Goal: Information Seeking & Learning: Check status

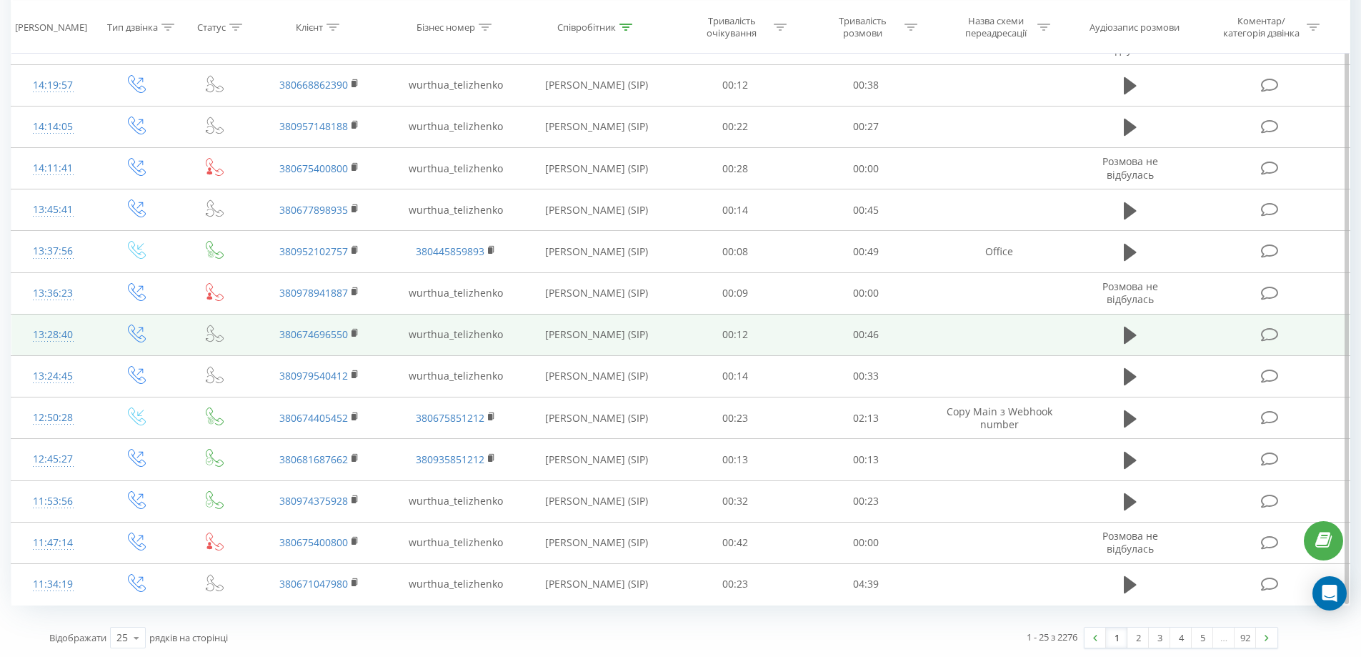
scroll to position [650, 0]
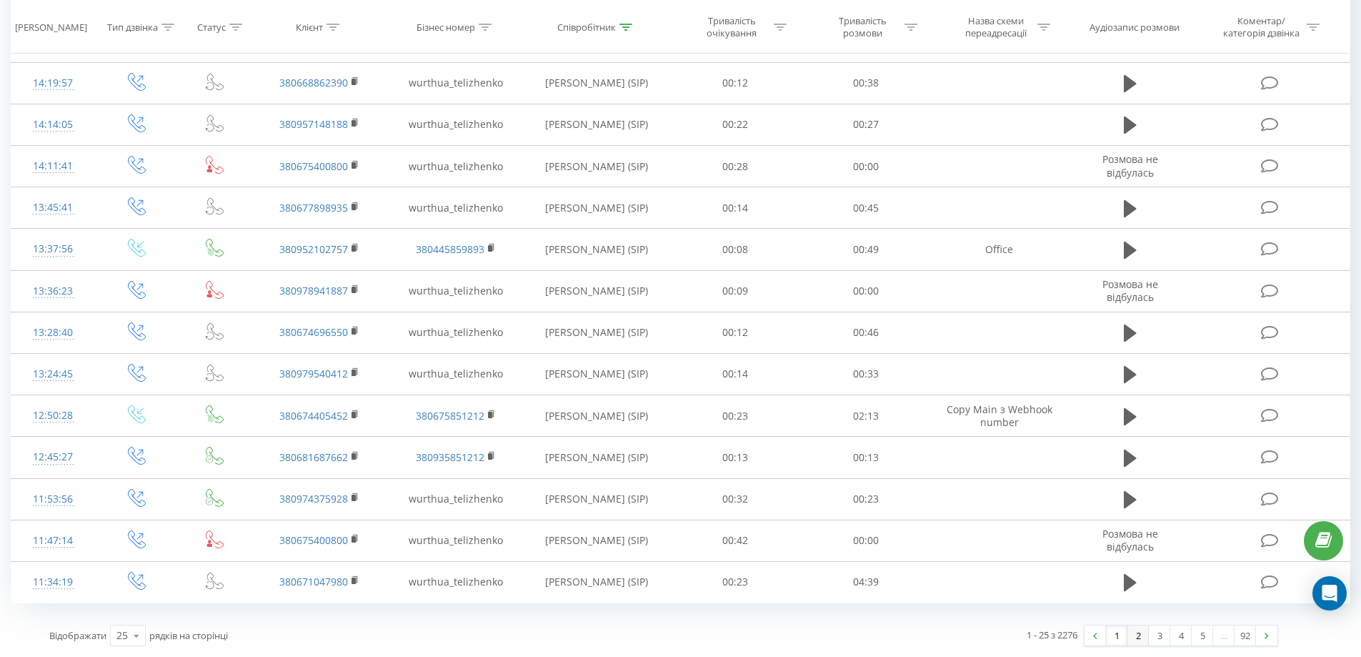
click at [1144, 630] on link "2" at bounding box center [1138, 635] width 21 height 20
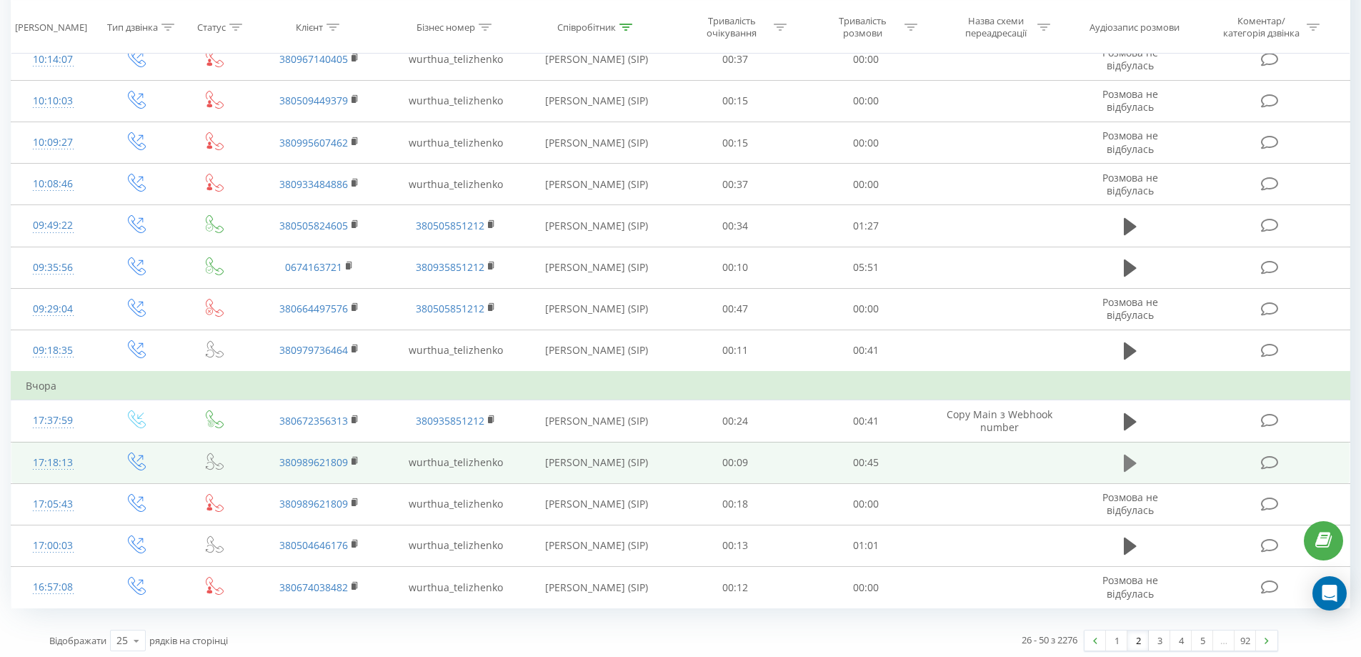
scroll to position [679, 0]
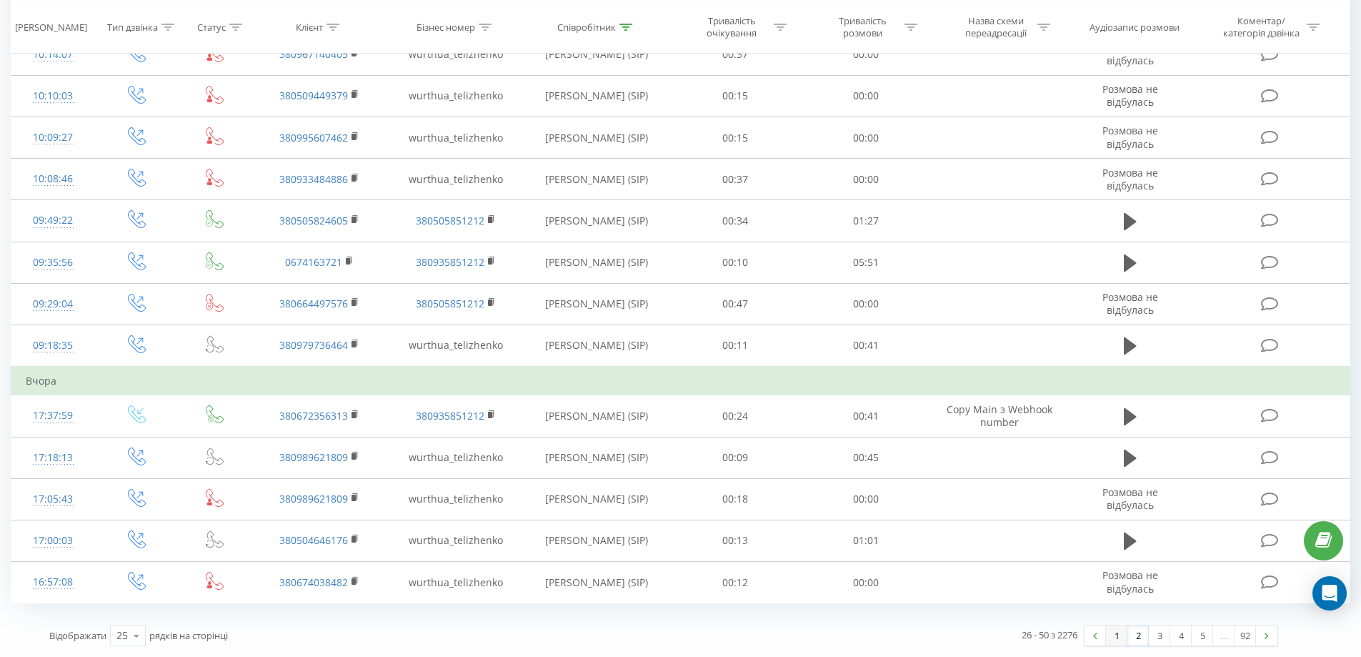
click at [1118, 632] on link "1" at bounding box center [1116, 635] width 21 height 20
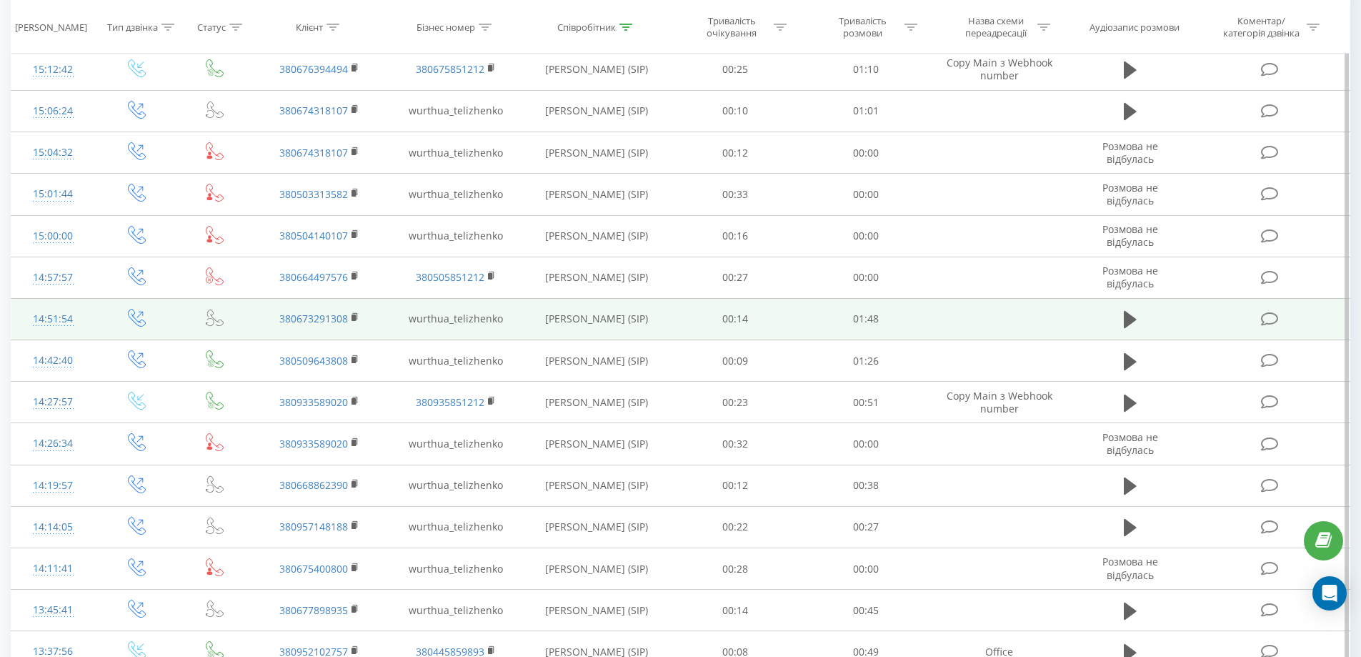
scroll to position [79, 0]
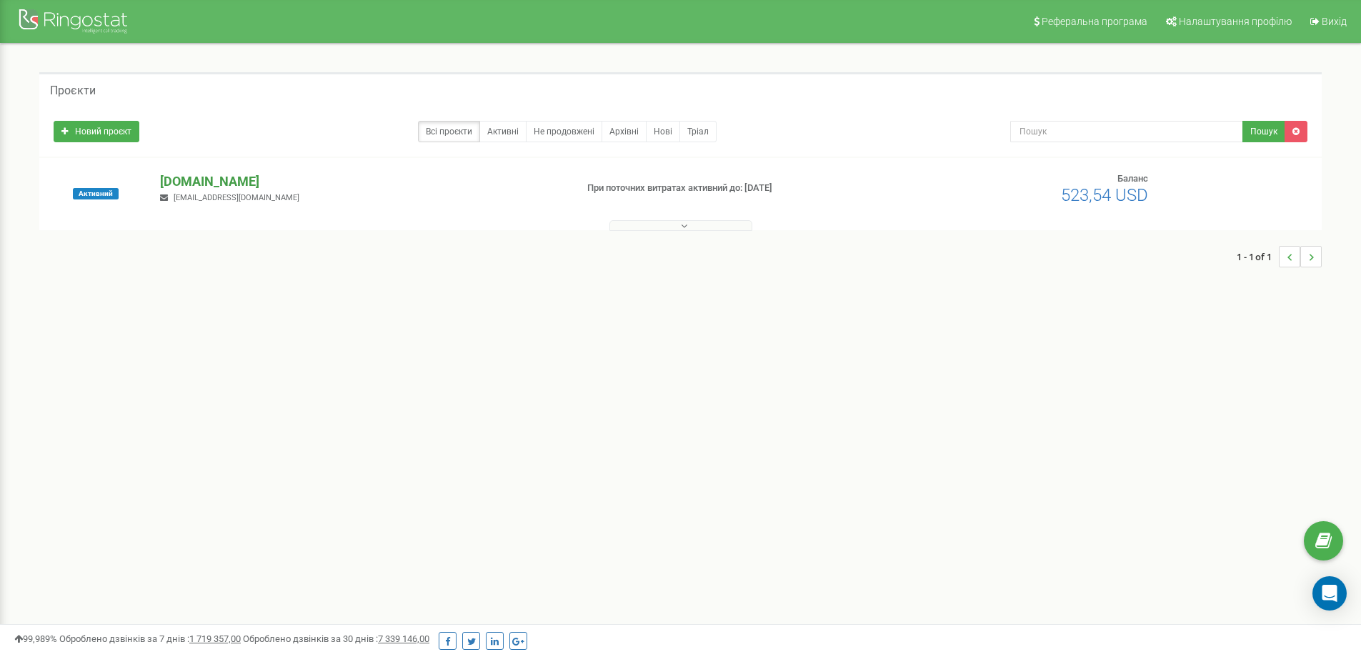
click at [172, 183] on p "[DOMAIN_NAME]" at bounding box center [362, 181] width 404 height 19
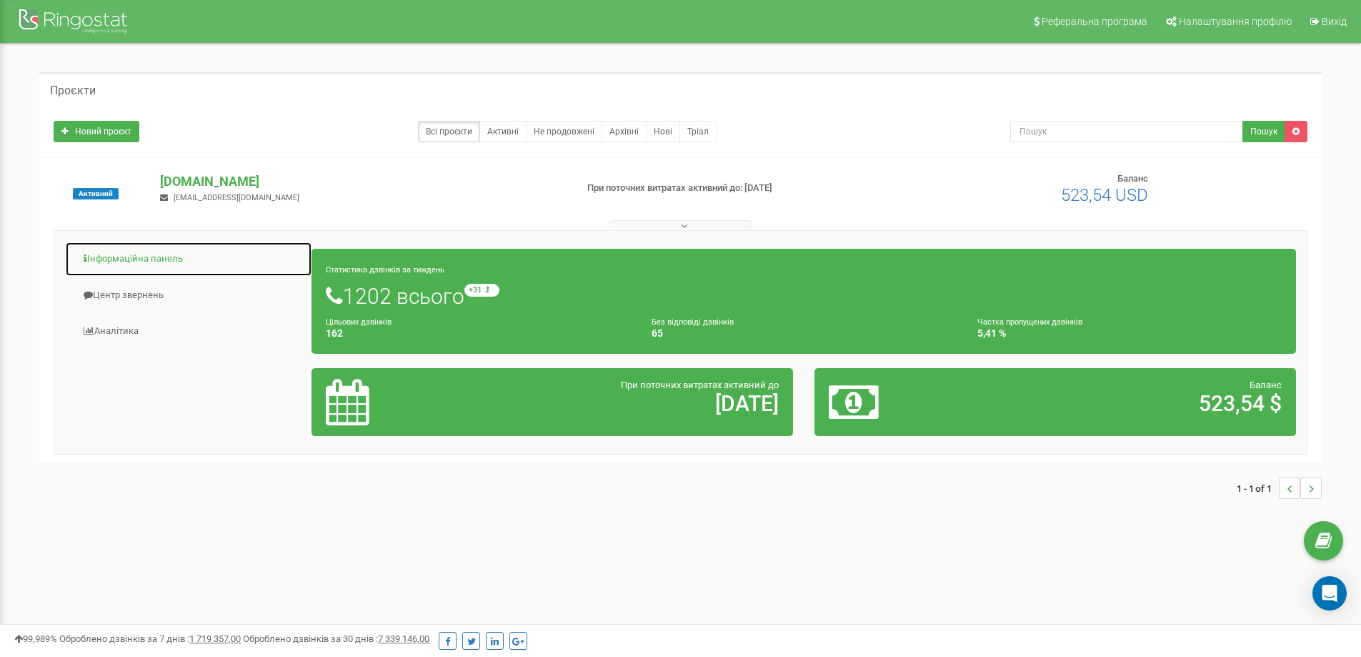
click at [129, 265] on link "Інформаційна панель" at bounding box center [188, 259] width 247 height 35
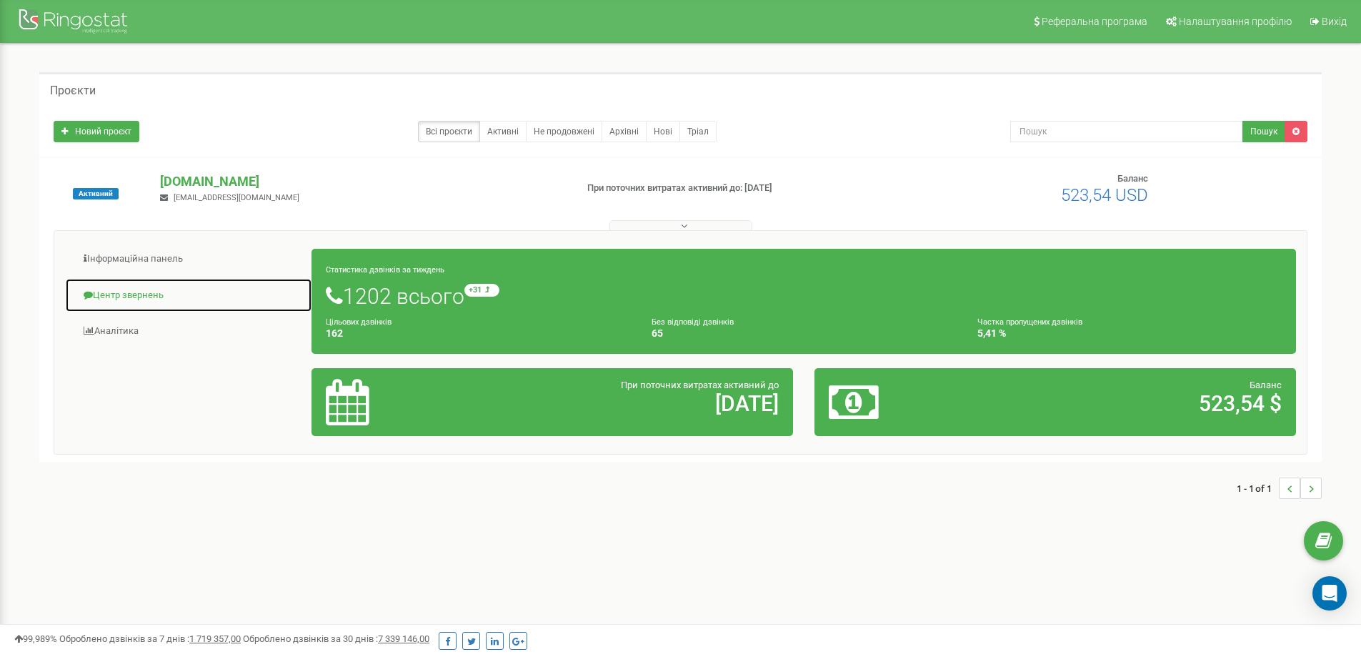
click at [144, 297] on link "Центр звернень" at bounding box center [188, 295] width 247 height 35
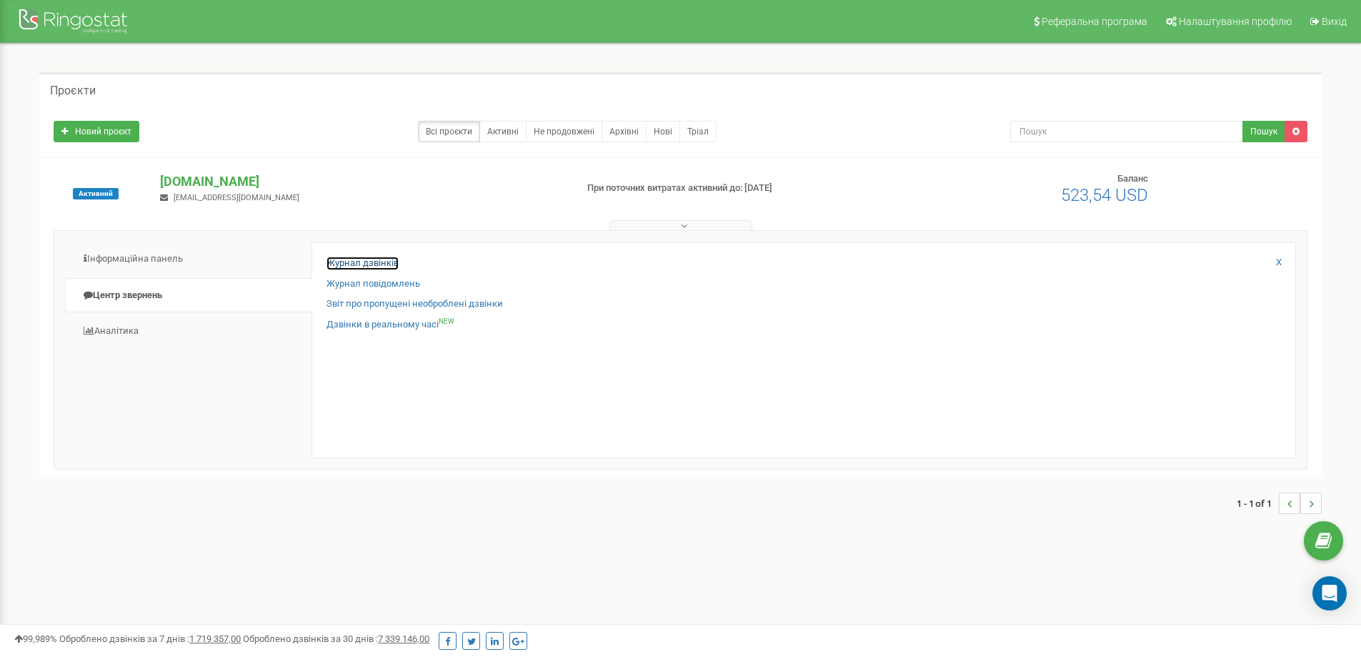
click at [377, 266] on link "Журнал дзвінків" at bounding box center [363, 264] width 72 height 14
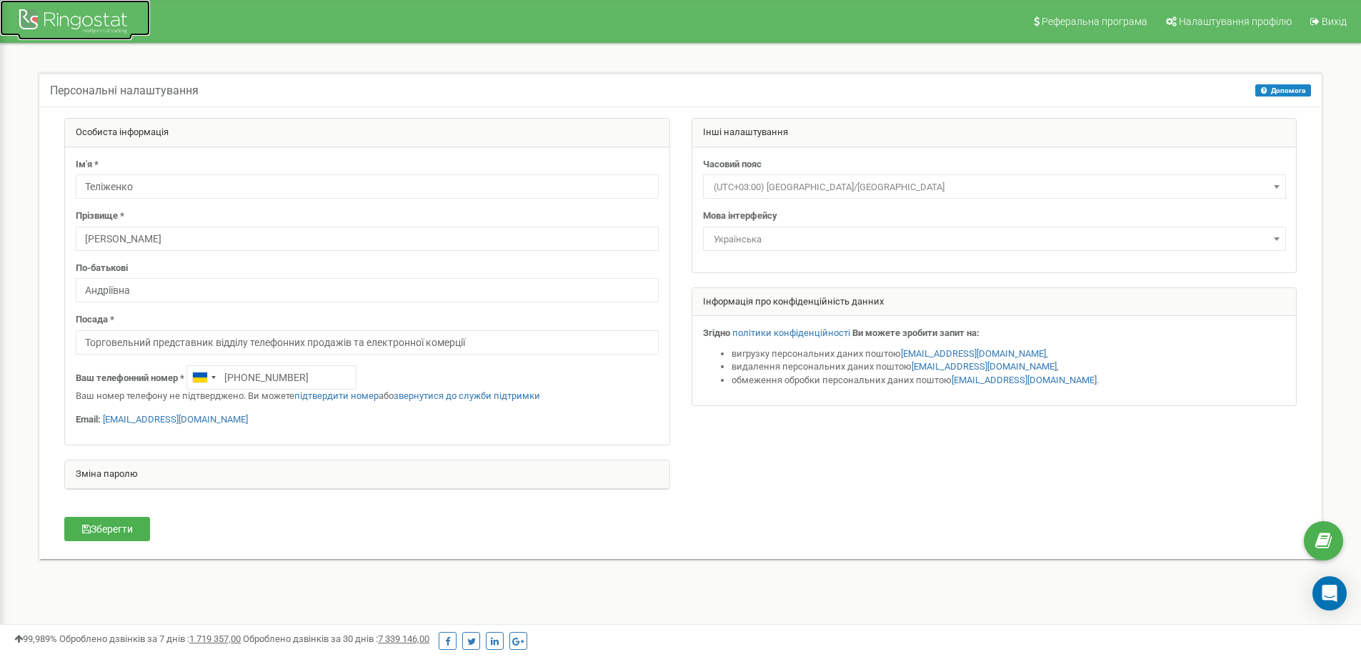
click at [69, 24] on div at bounding box center [75, 23] width 114 height 34
click at [69, 28] on div at bounding box center [75, 23] width 114 height 34
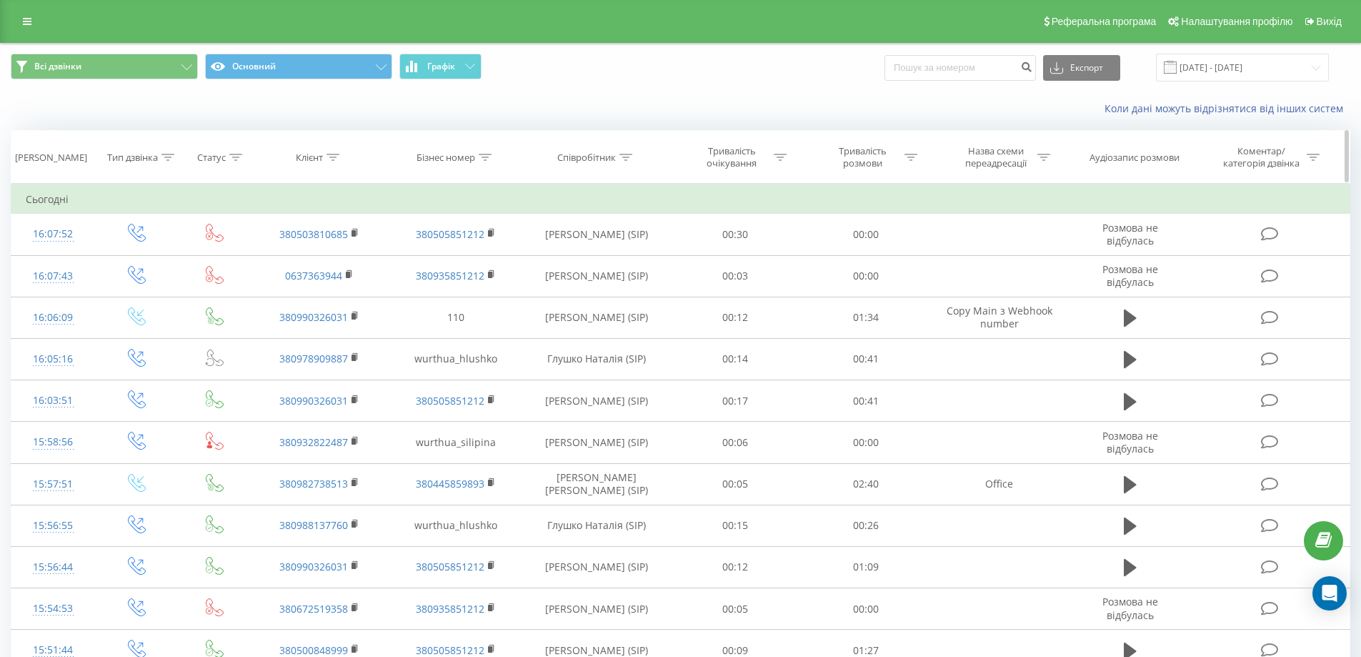
click at [630, 158] on icon at bounding box center [626, 157] width 13 height 7
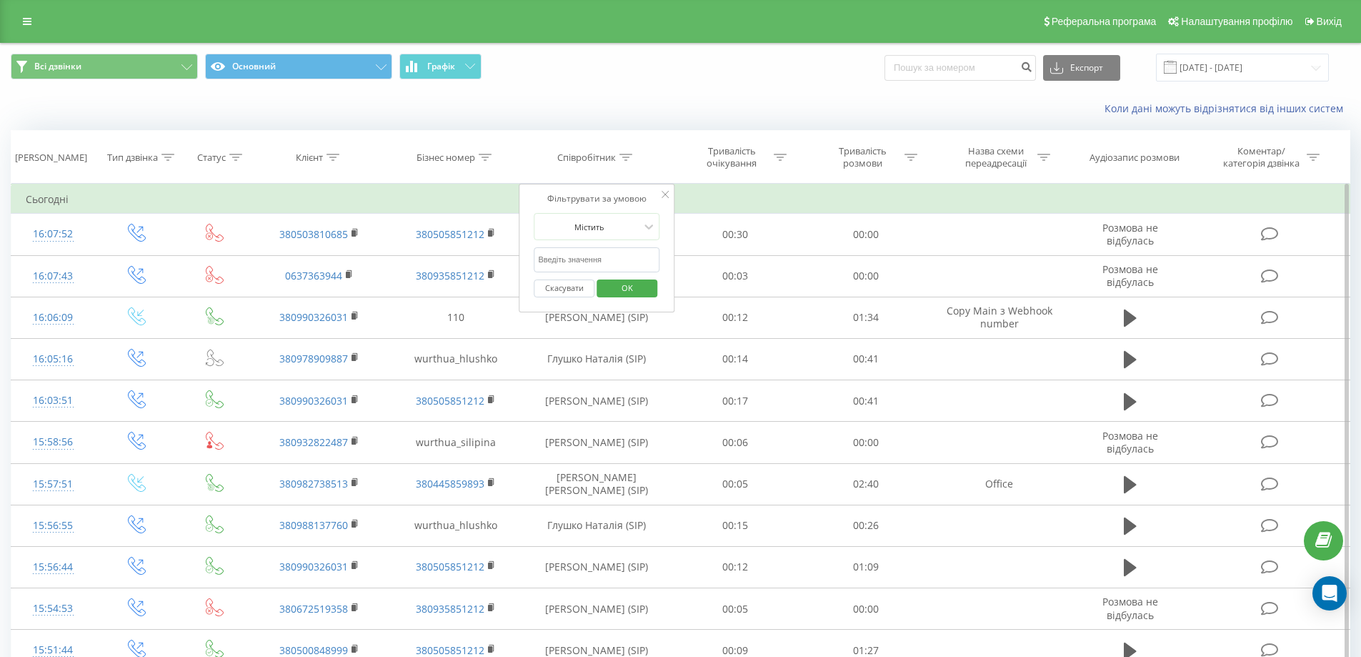
click at [626, 259] on input "text" at bounding box center [597, 259] width 126 height 25
type input "теліженко"
click at [627, 286] on span "OK" at bounding box center [627, 288] width 40 height 22
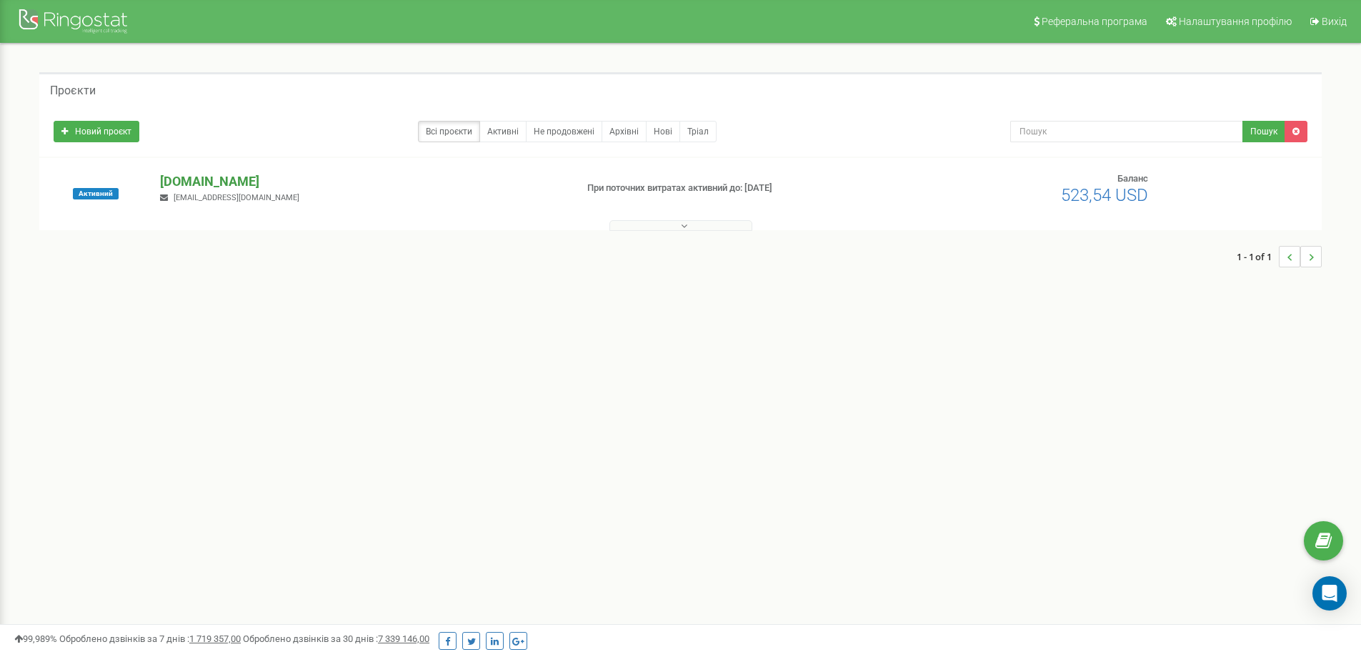
drag, startPoint x: 192, startPoint y: 169, endPoint x: 189, endPoint y: 180, distance: 12.0
click at [192, 172] on div "Активний [DOMAIN_NAME] [EMAIL_ADDRESS][DOMAIN_NAME] При поточних витратах актив…" at bounding box center [680, 194] width 1283 height 72
click at [189, 180] on p "[DOMAIN_NAME]" at bounding box center [362, 181] width 404 height 19
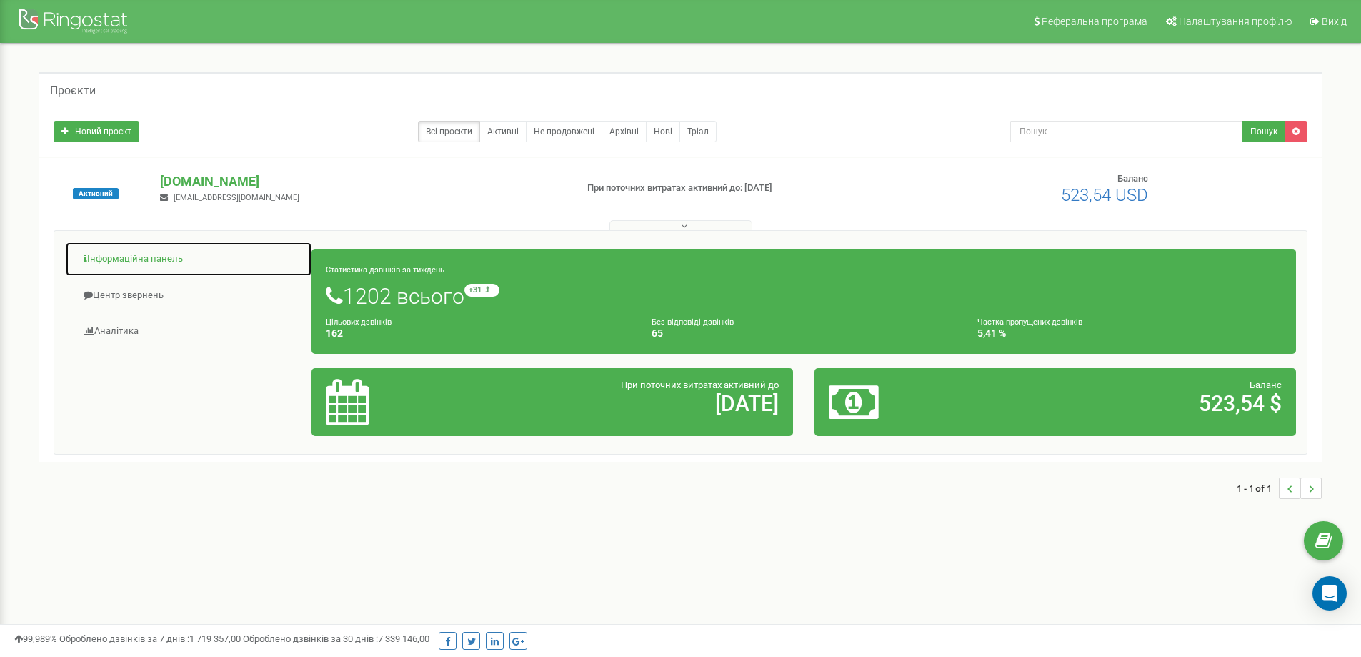
click at [135, 262] on link "Інформаційна панель" at bounding box center [188, 259] width 247 height 35
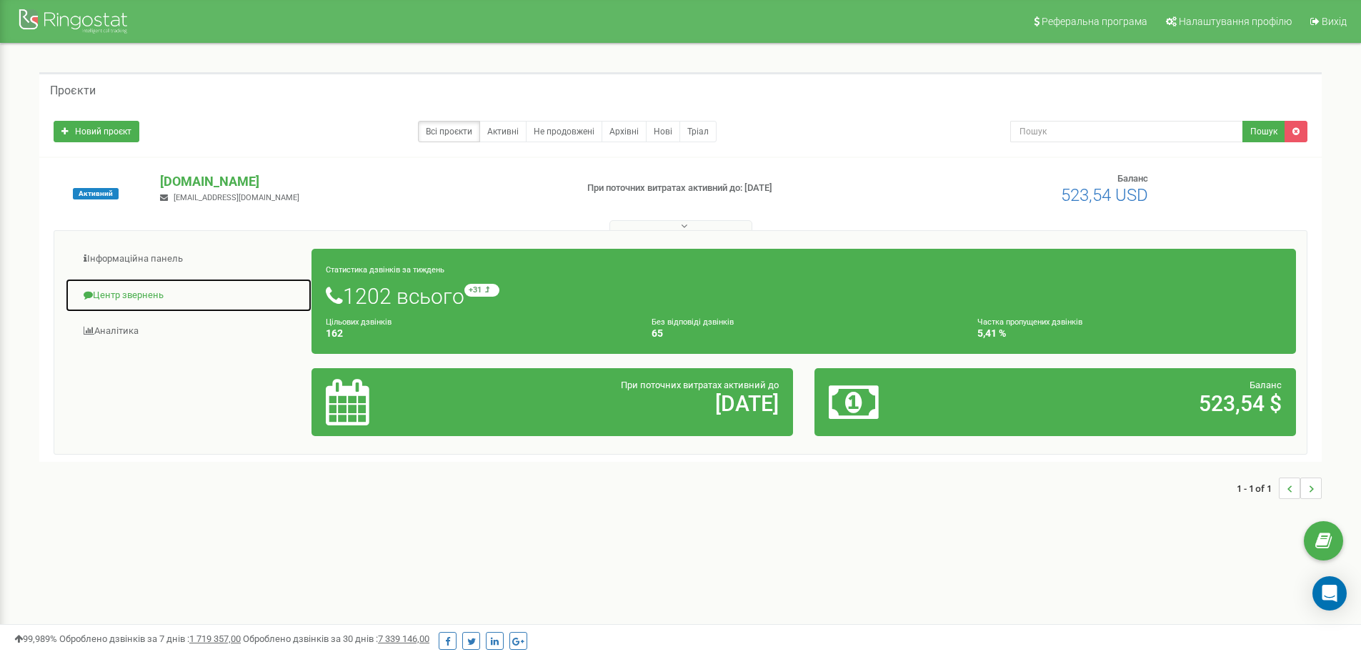
click at [144, 294] on link "Центр звернень" at bounding box center [188, 295] width 247 height 35
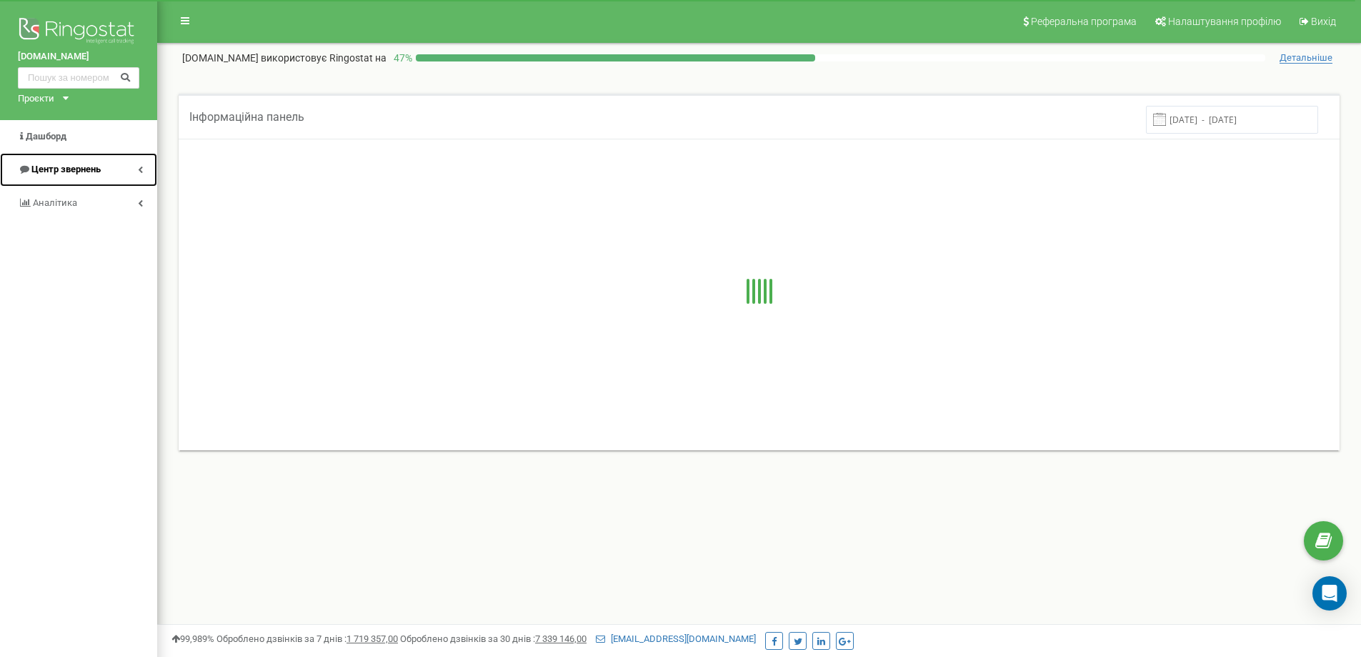
click at [81, 169] on span "Центр звернень" at bounding box center [65, 169] width 69 height 11
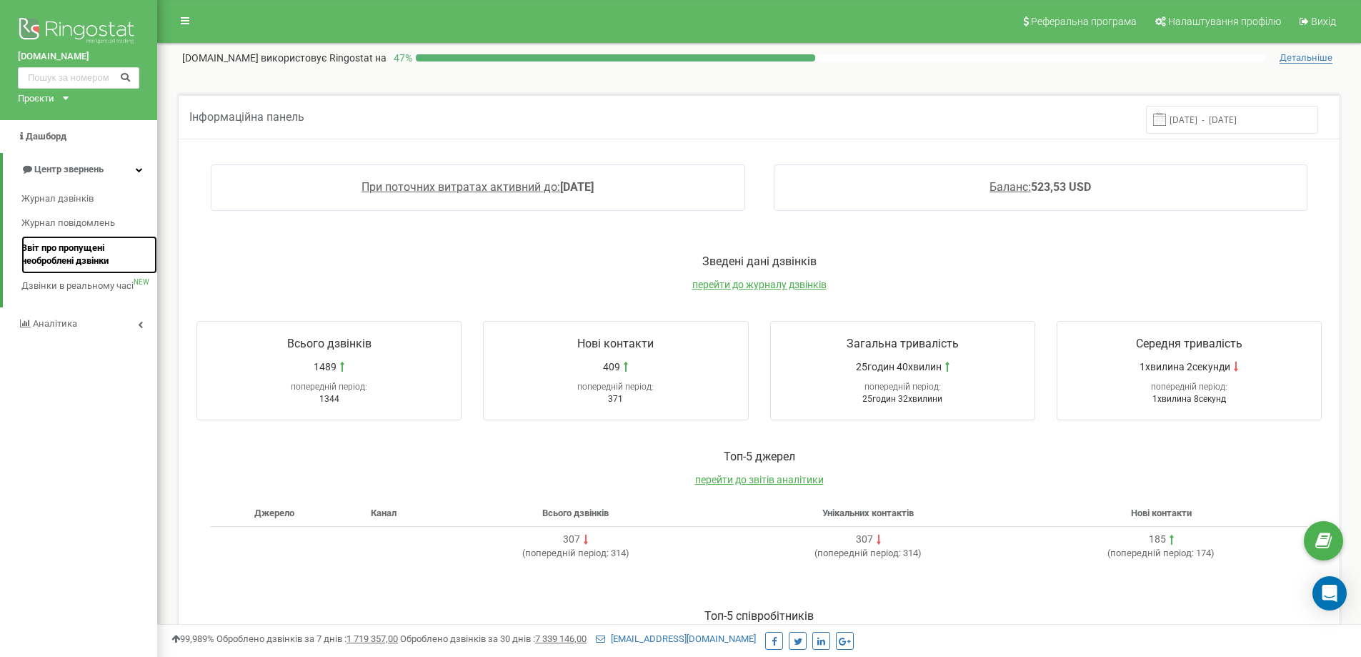
click at [99, 252] on span "Звіт про пропущені необроблені дзвінки" at bounding box center [85, 255] width 129 height 26
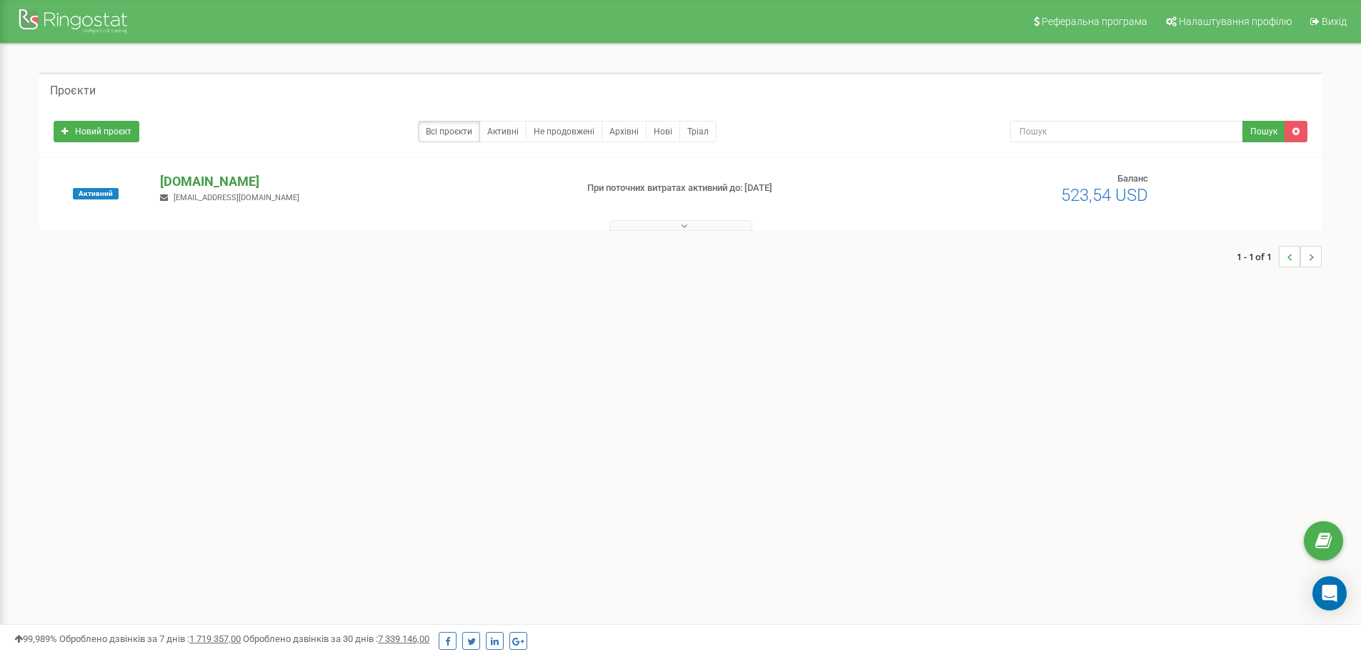
click at [176, 181] on p "[DOMAIN_NAME]" at bounding box center [362, 181] width 404 height 19
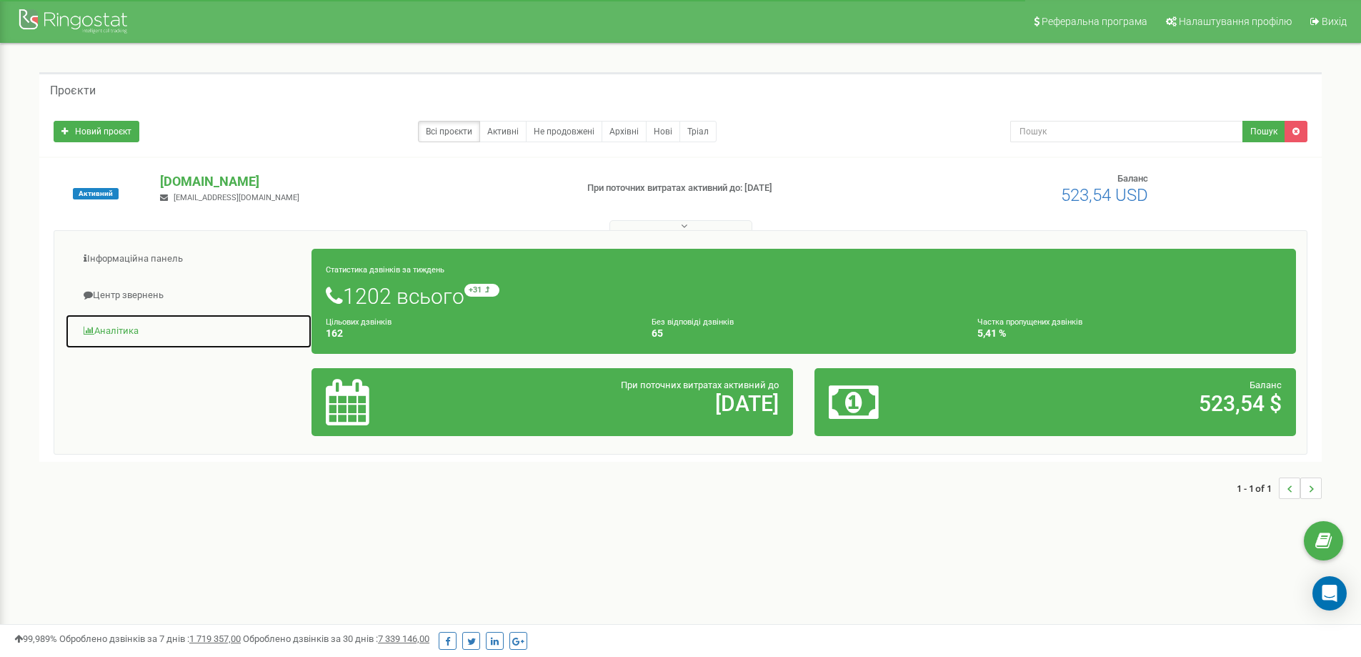
click at [113, 327] on link "Аналiтика" at bounding box center [188, 331] width 247 height 35
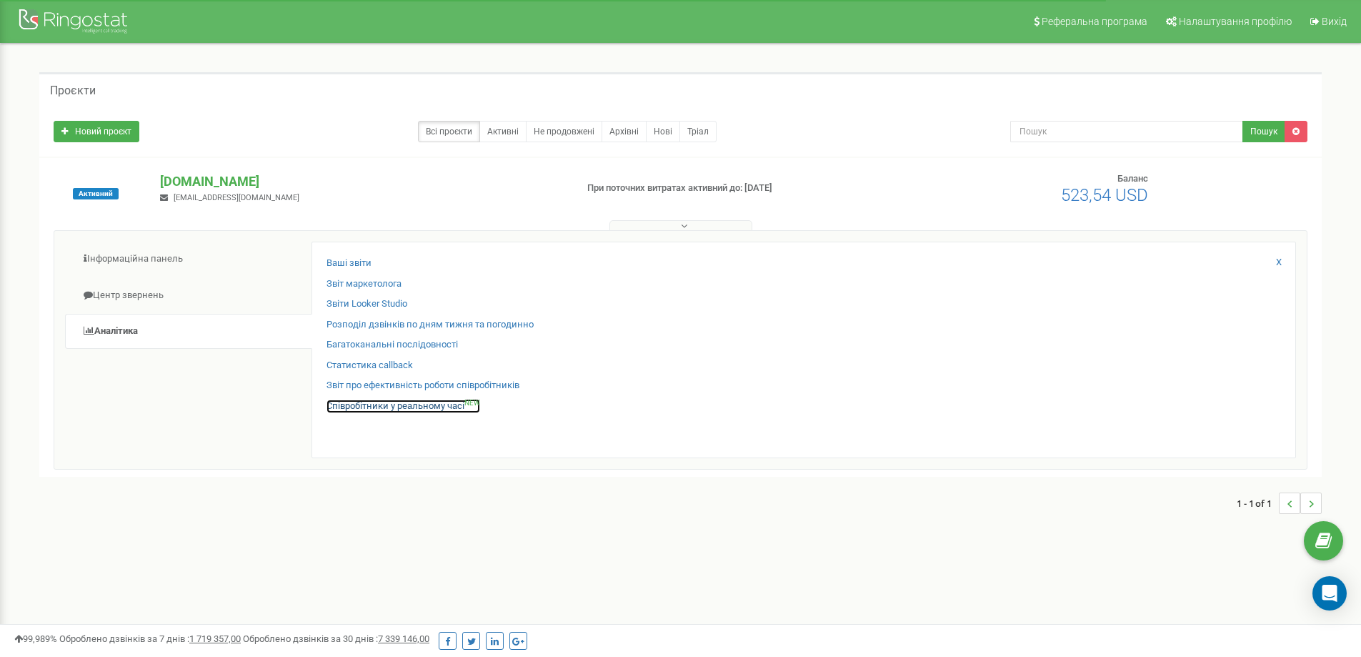
click at [354, 402] on link "Співробітники у реальному часі NEW" at bounding box center [404, 406] width 154 height 14
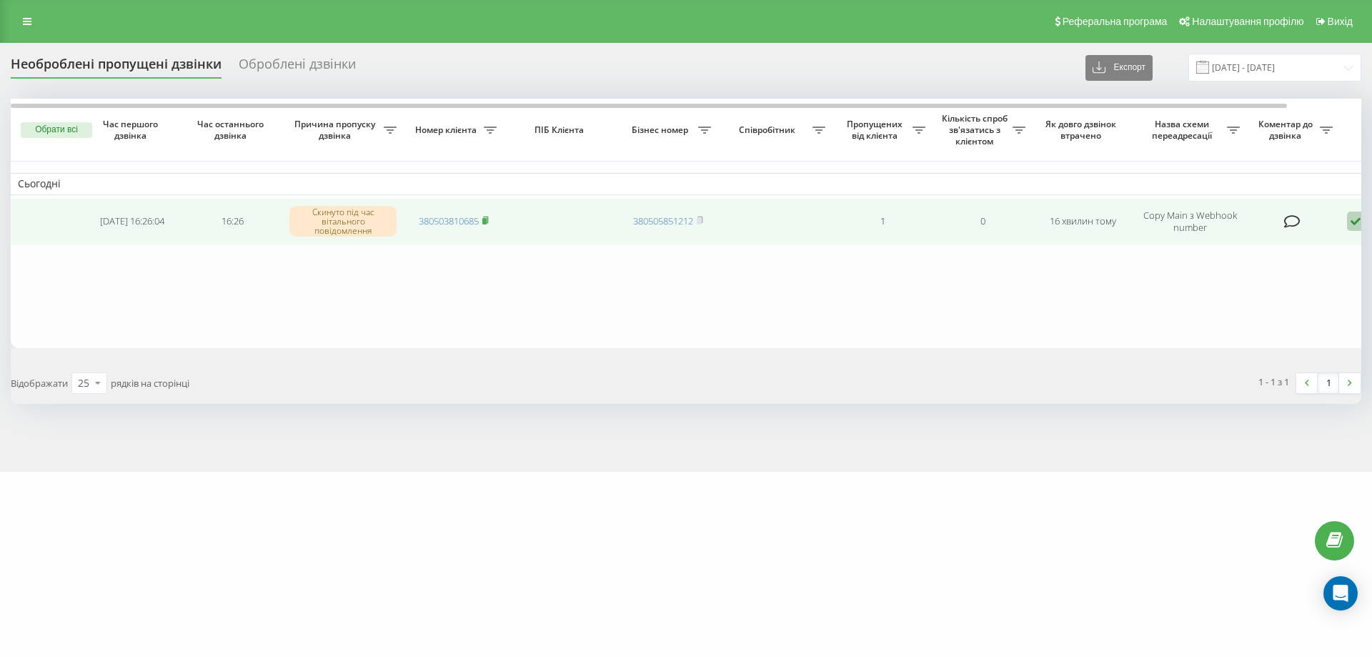
click at [487, 218] on icon at bounding box center [485, 220] width 6 height 9
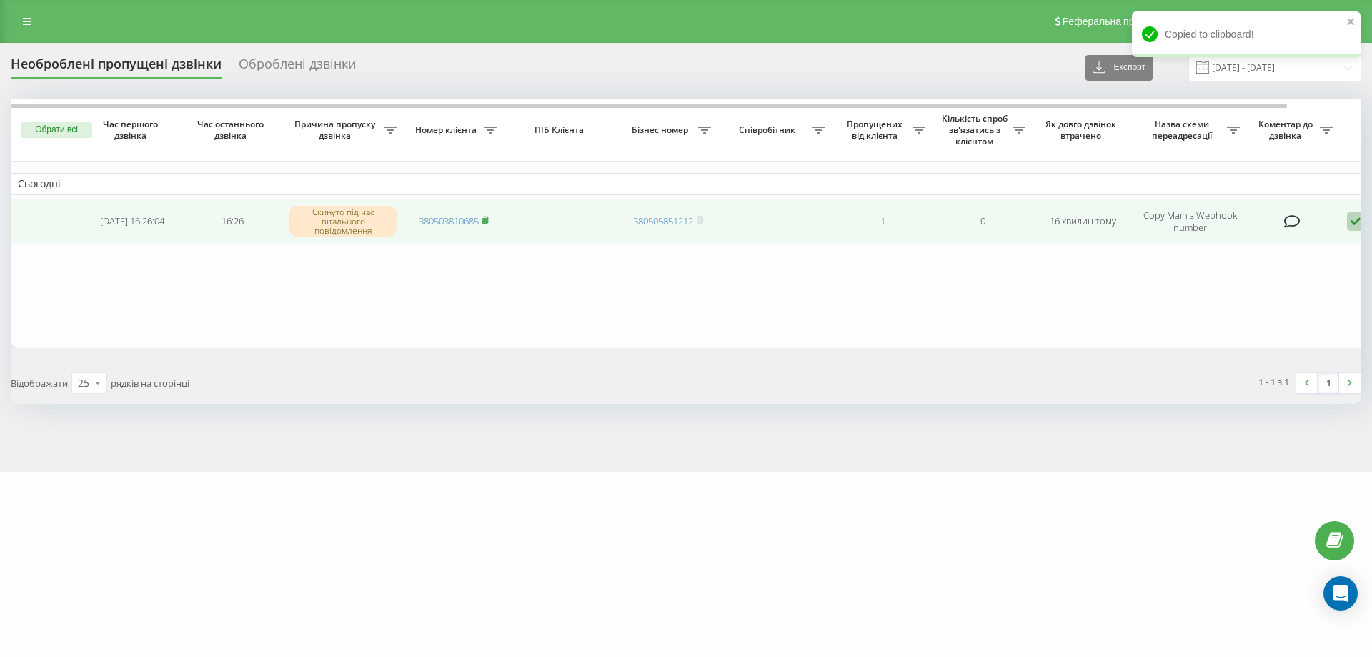
click at [487, 222] on rect at bounding box center [484, 221] width 4 height 6
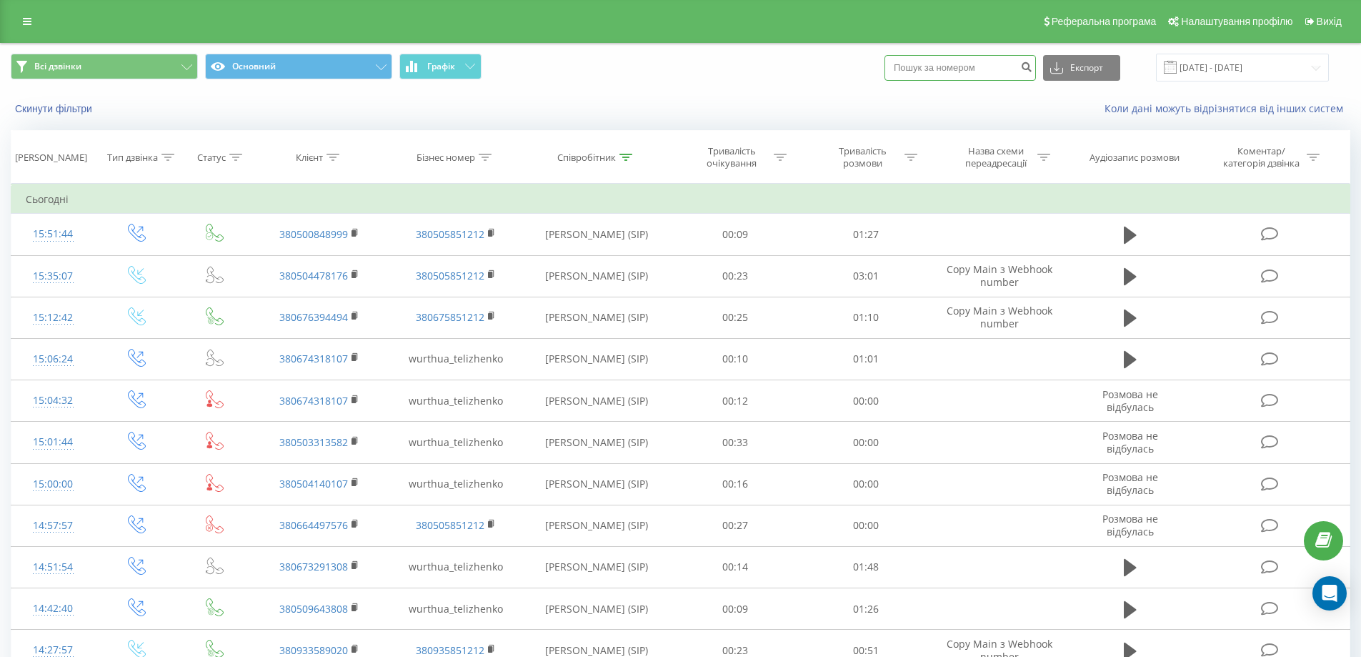
click at [969, 66] on input at bounding box center [960, 68] width 151 height 26
paste input "380503810685"
type input "380503810685"
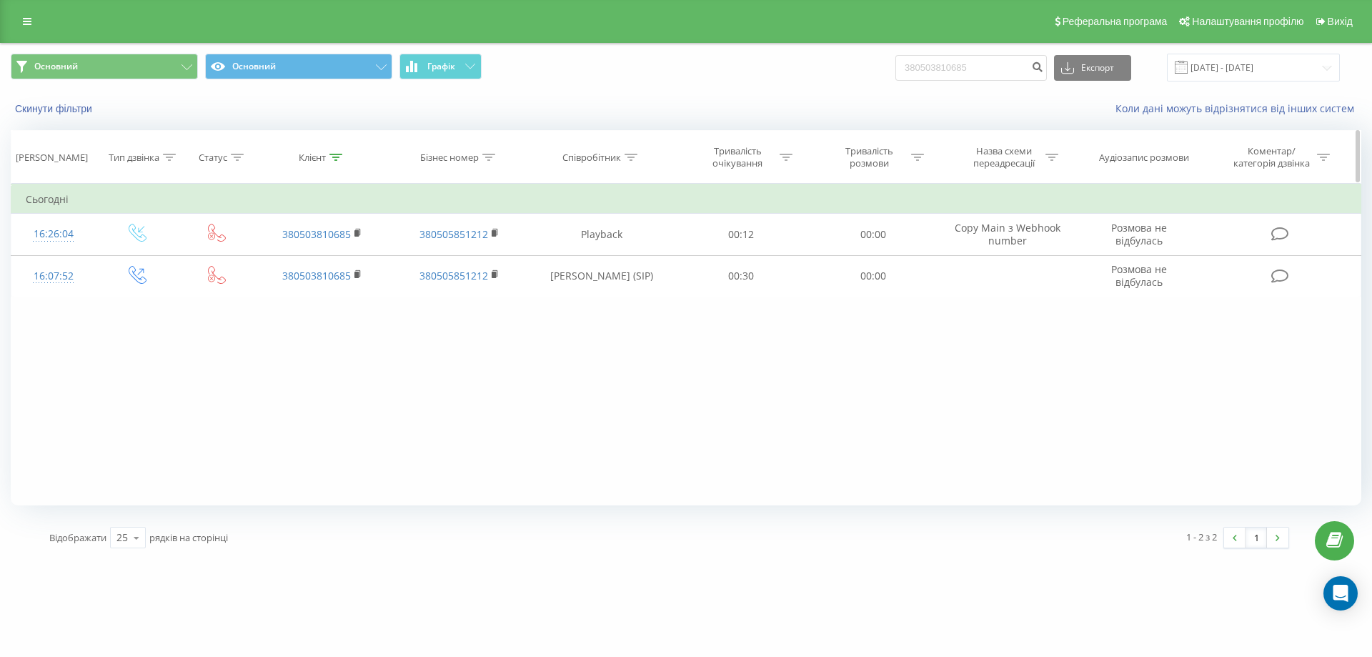
click at [630, 158] on icon at bounding box center [631, 157] width 13 height 7
drag, startPoint x: 584, startPoint y: 265, endPoint x: 594, endPoint y: 272, distance: 11.9
click at [584, 265] on input "text" at bounding box center [602, 259] width 126 height 25
click at [61, 101] on div "Скинути фільтри" at bounding box center [258, 108] width 514 height 14
click at [64, 111] on button "Скинути фільтри" at bounding box center [55, 108] width 89 height 13
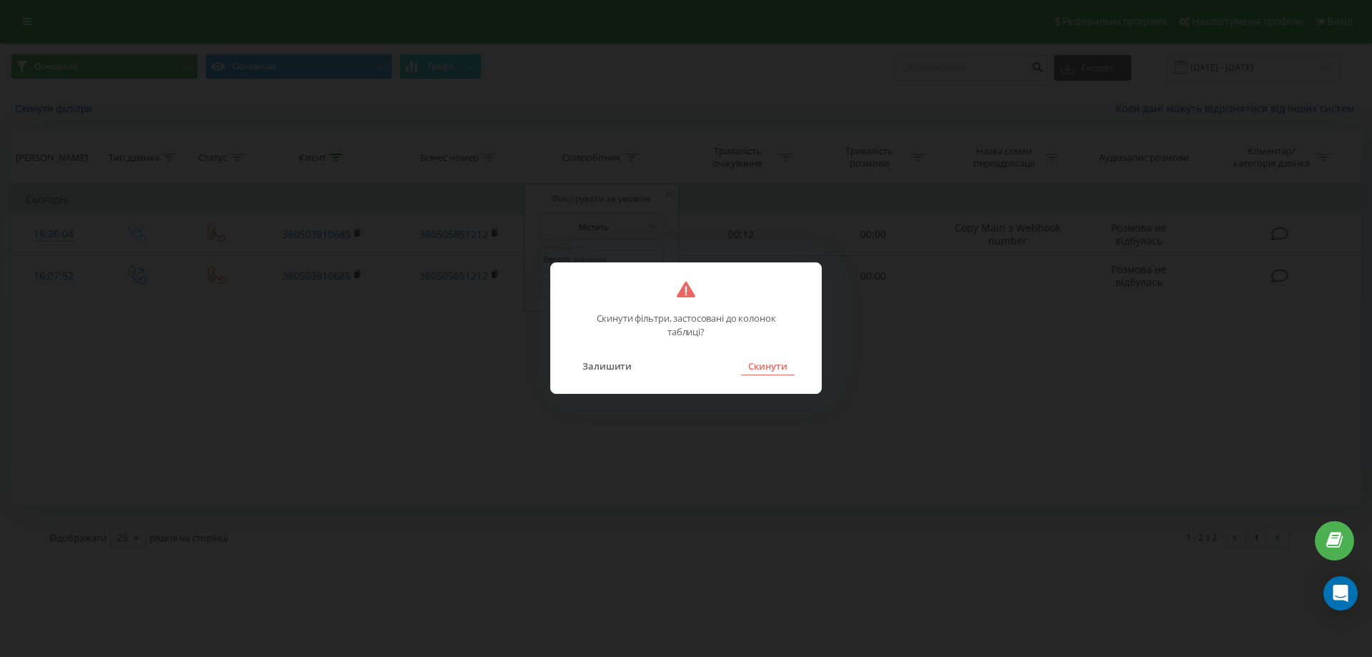
click at [775, 369] on button "Скинути" at bounding box center [768, 366] width 54 height 19
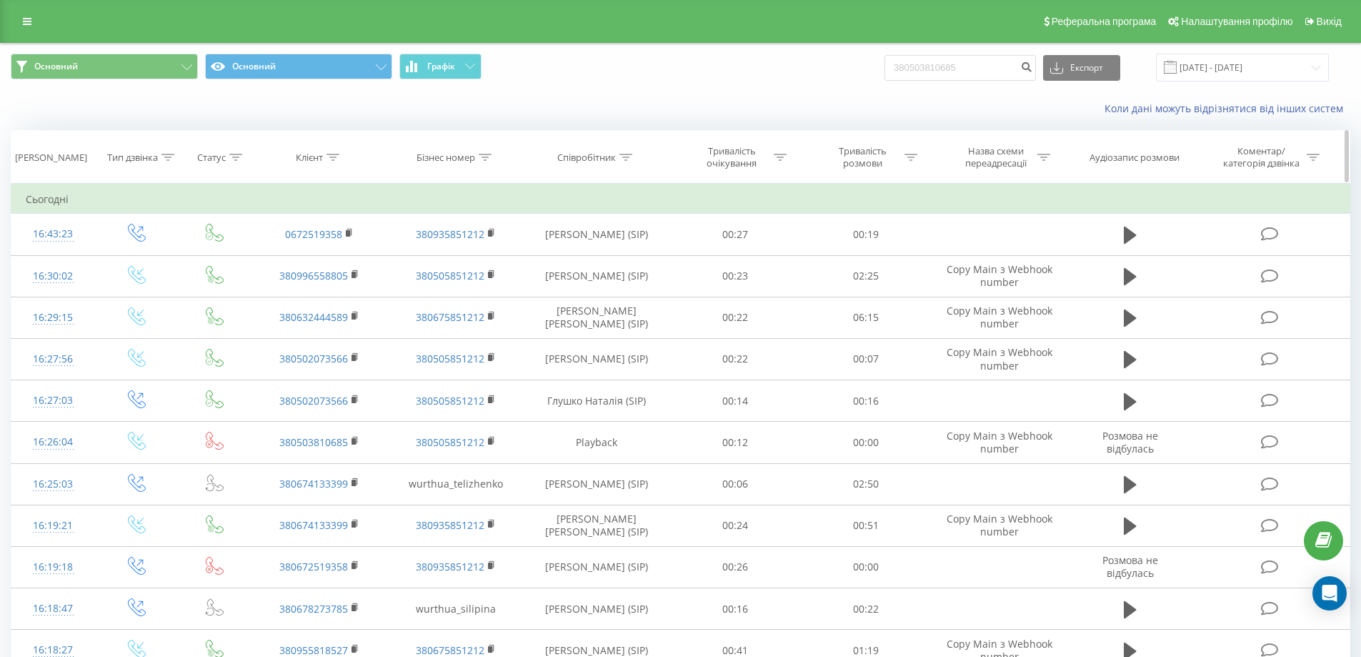
click at [627, 157] on icon at bounding box center [626, 157] width 13 height 7
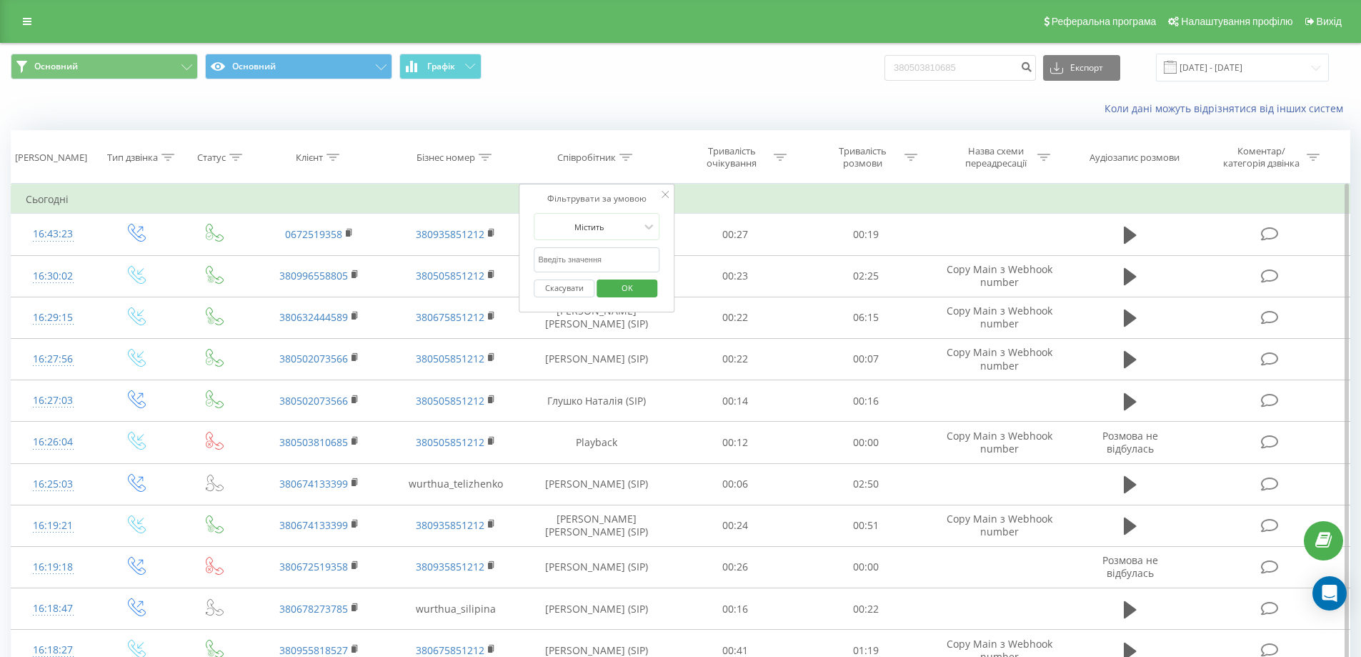
click at [593, 259] on input "text" at bounding box center [597, 259] width 126 height 25
type input "теліженко"
click at [626, 288] on span "OK" at bounding box center [627, 288] width 40 height 22
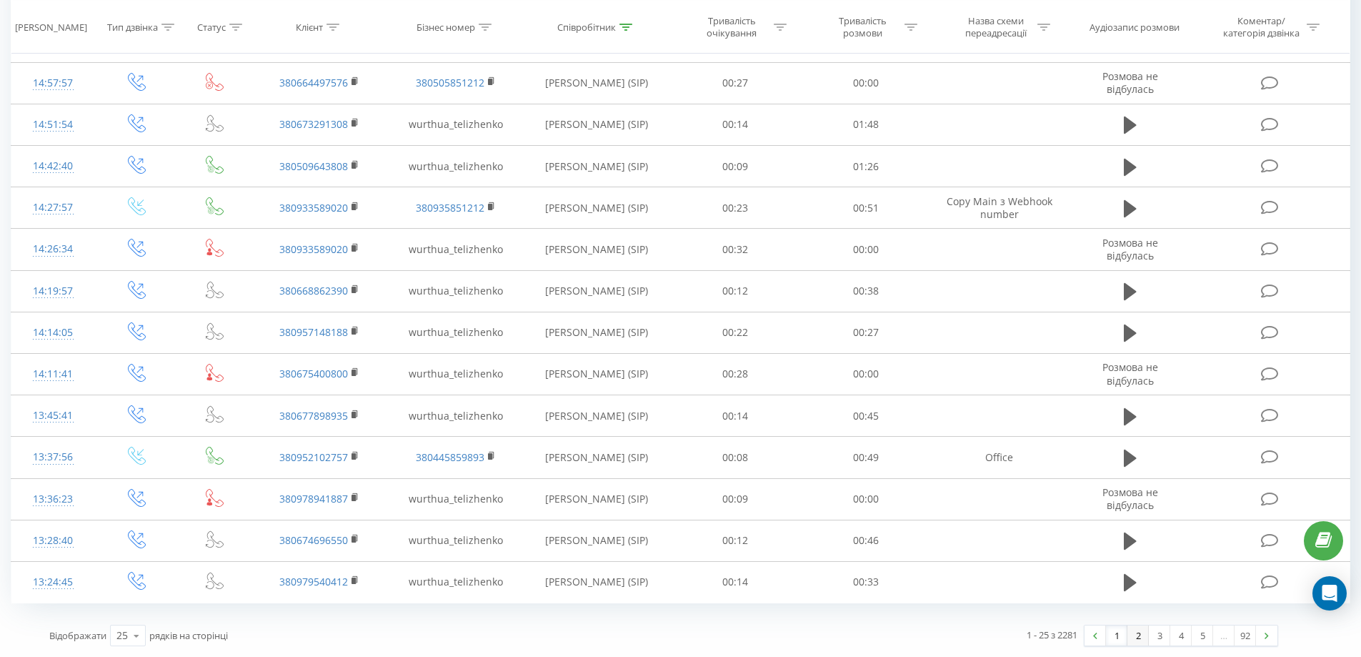
click at [1133, 632] on link "2" at bounding box center [1138, 635] width 21 height 20
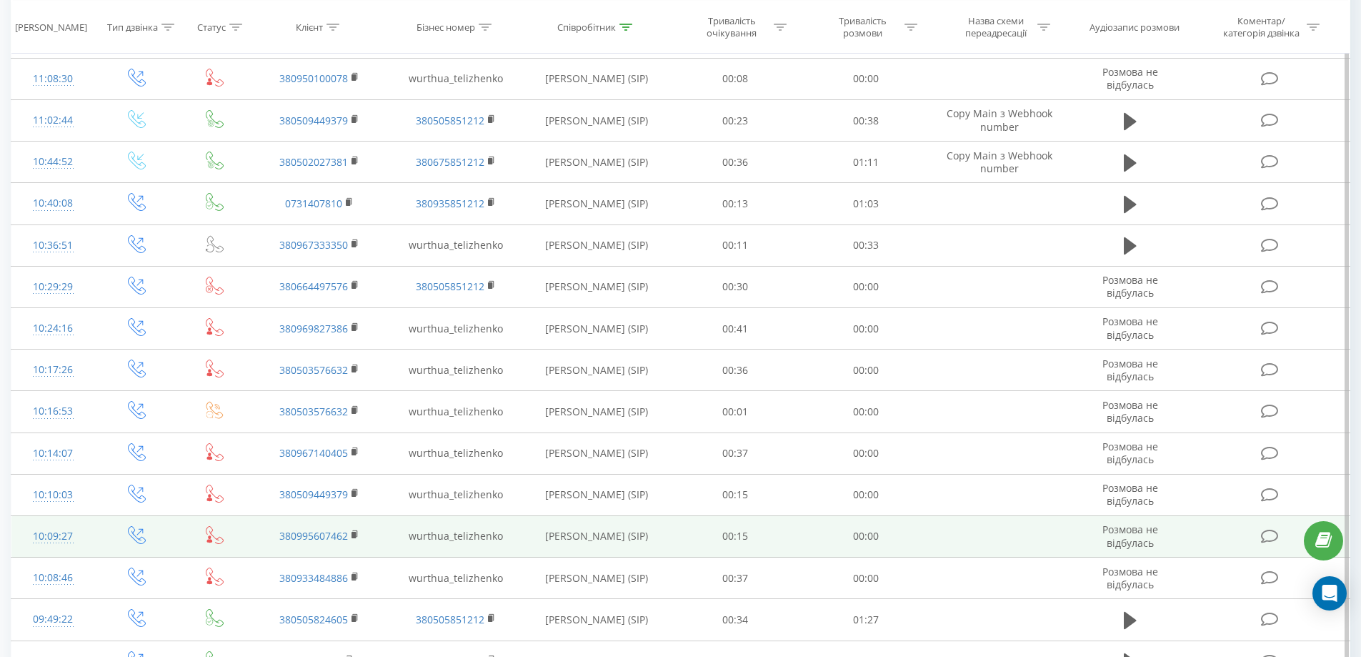
scroll to position [650, 0]
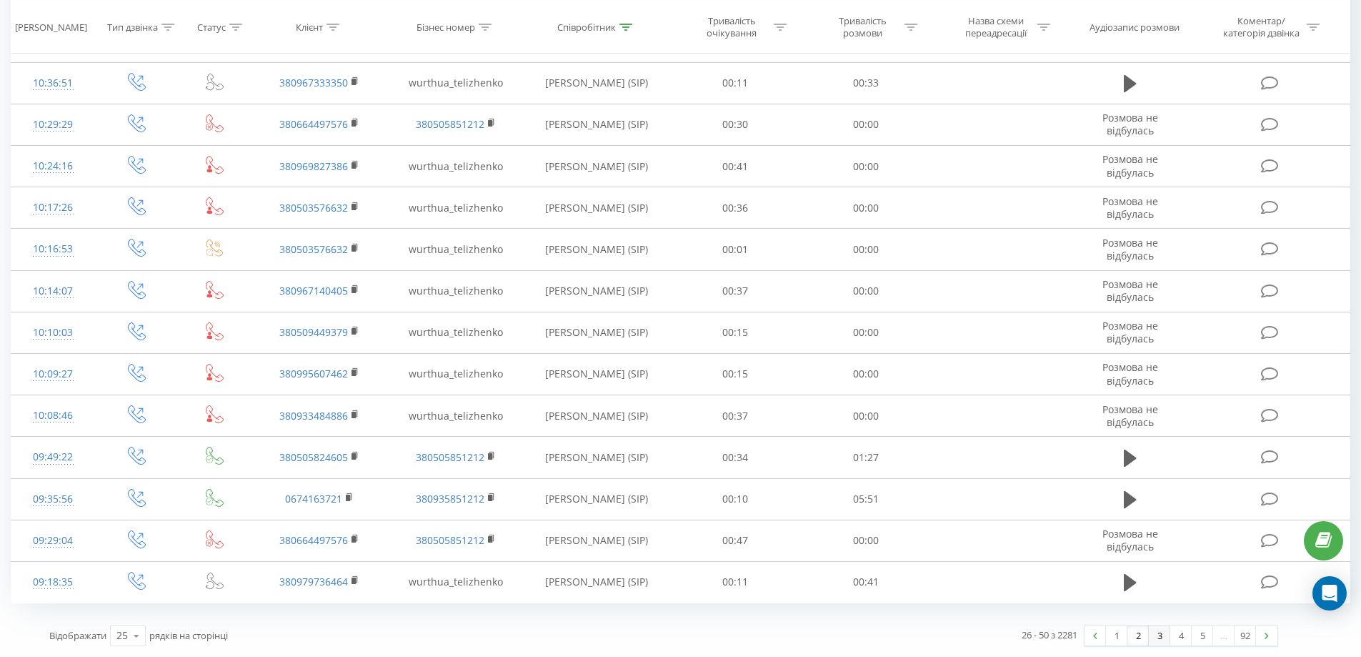
click at [1166, 638] on link "3" at bounding box center [1159, 635] width 21 height 20
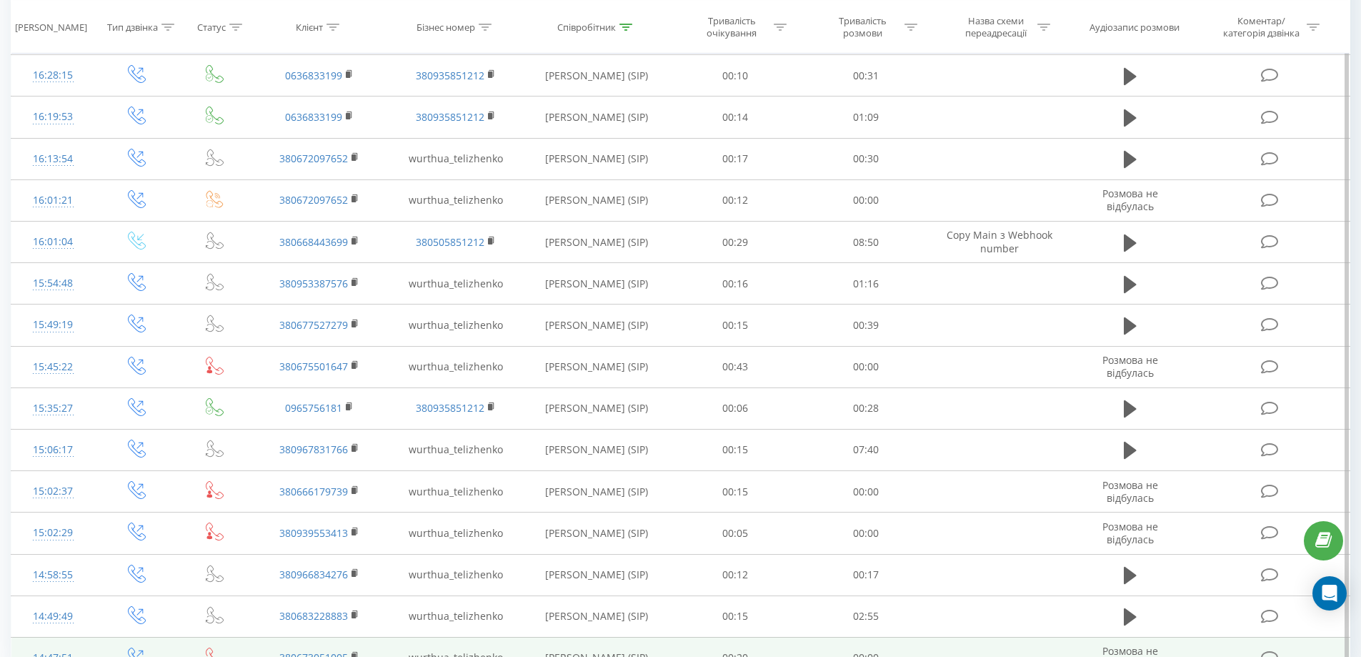
scroll to position [650, 0]
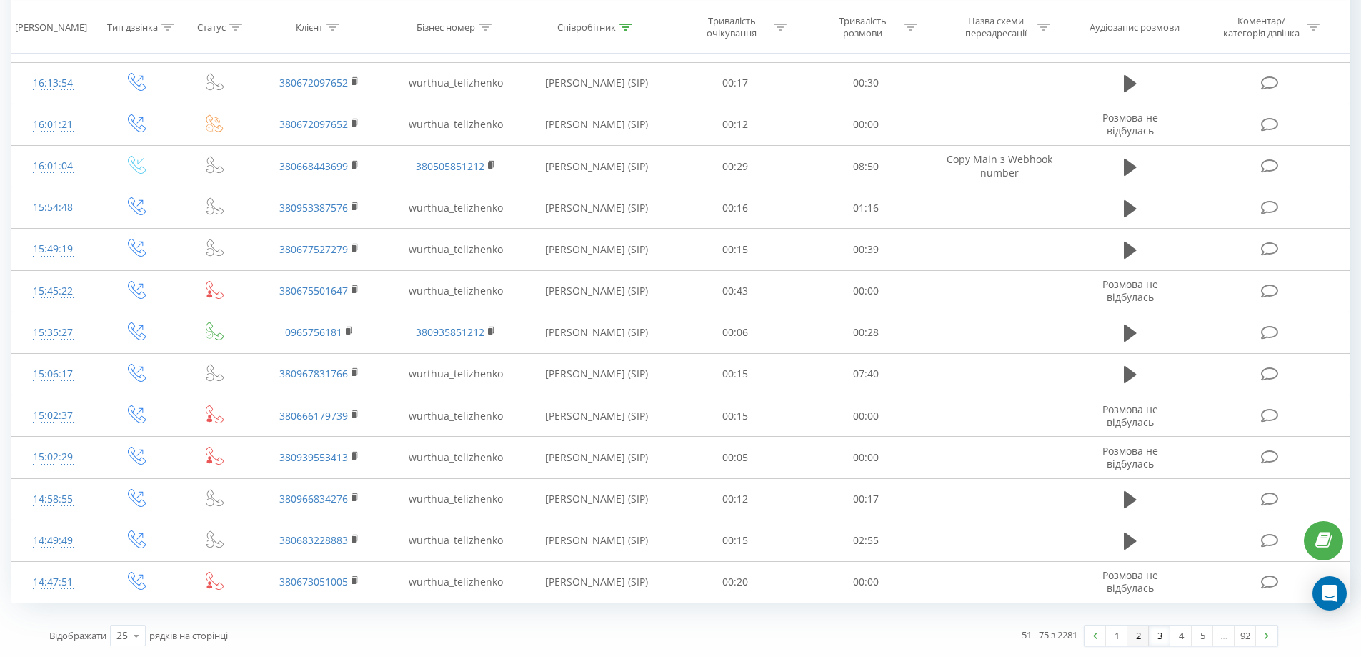
click at [1143, 632] on link "2" at bounding box center [1138, 635] width 21 height 20
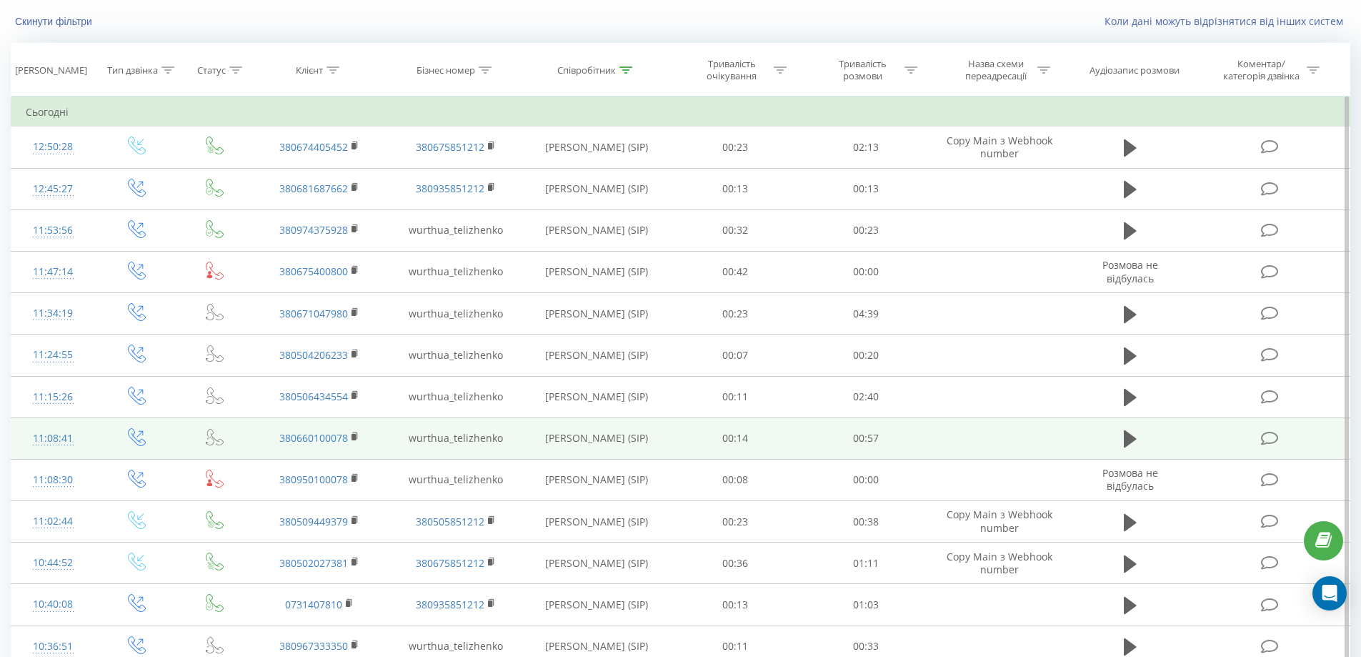
scroll to position [79, 0]
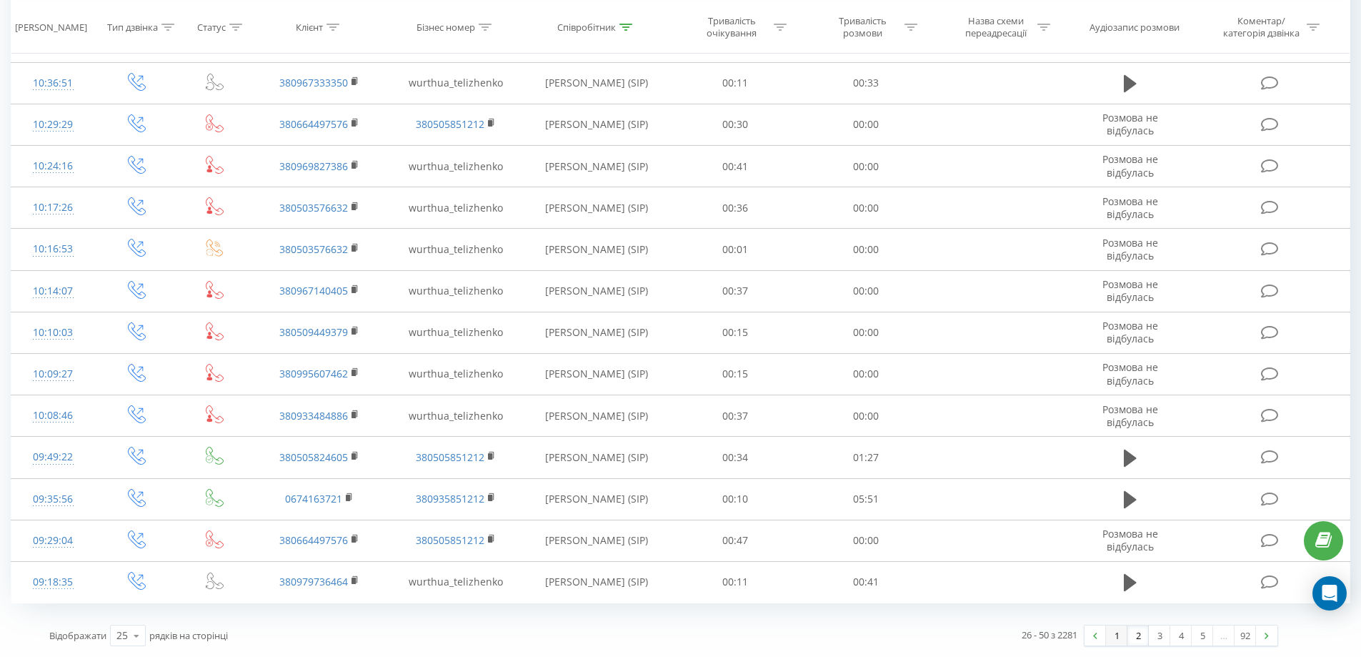
click at [1114, 637] on link "1" at bounding box center [1116, 635] width 21 height 20
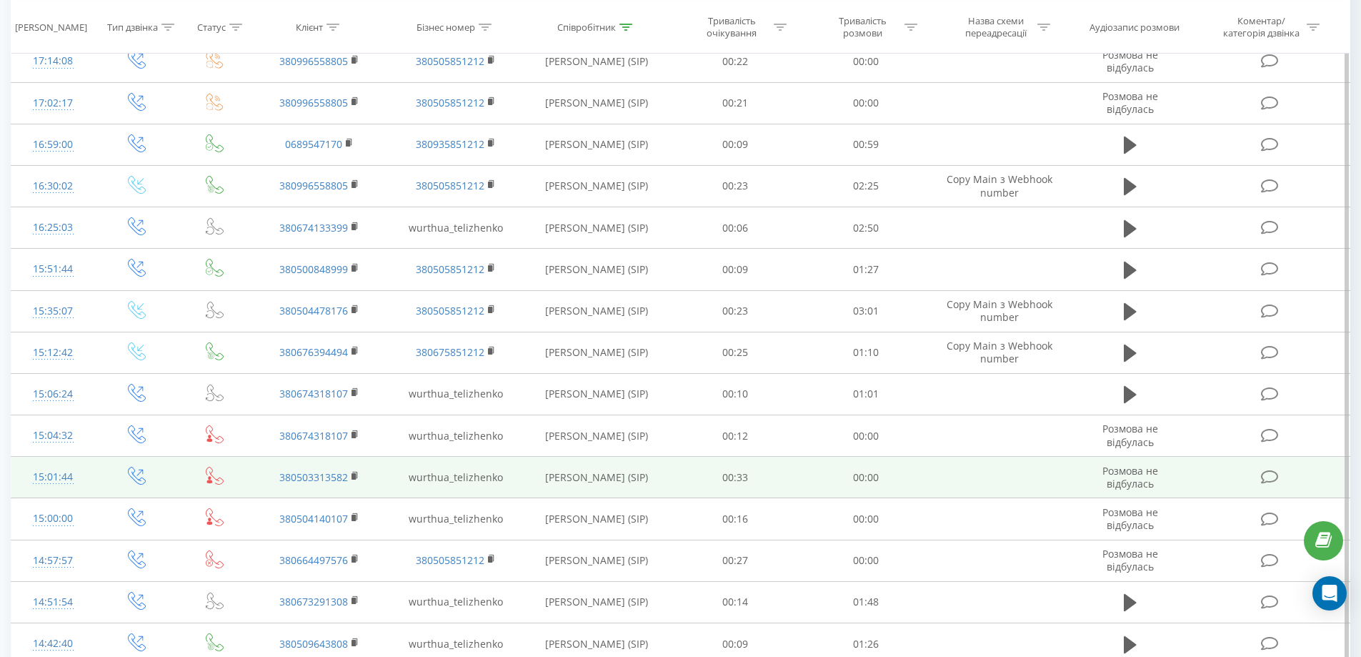
scroll to position [150, 0]
